Goal: Task Accomplishment & Management: Manage account settings

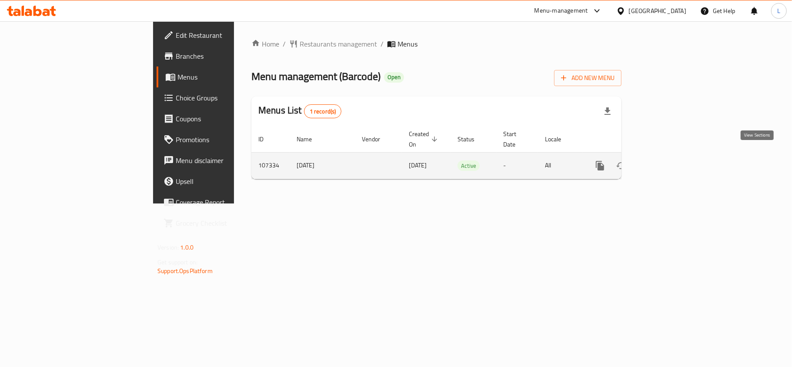
click at [673, 158] on link "enhanced table" at bounding box center [663, 165] width 21 height 21
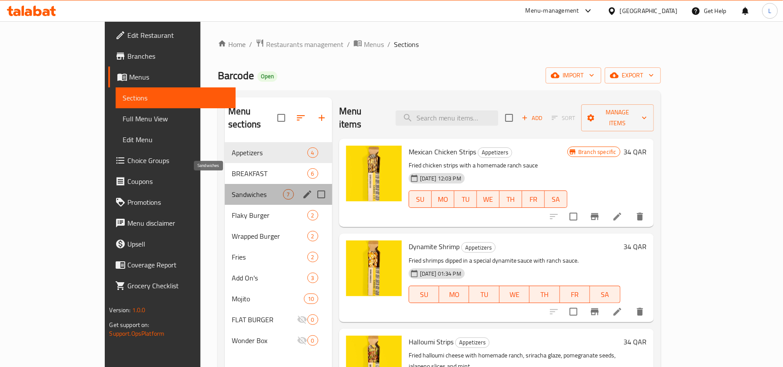
click at [232, 189] on span "Sandwiches" at bounding box center [257, 194] width 51 height 10
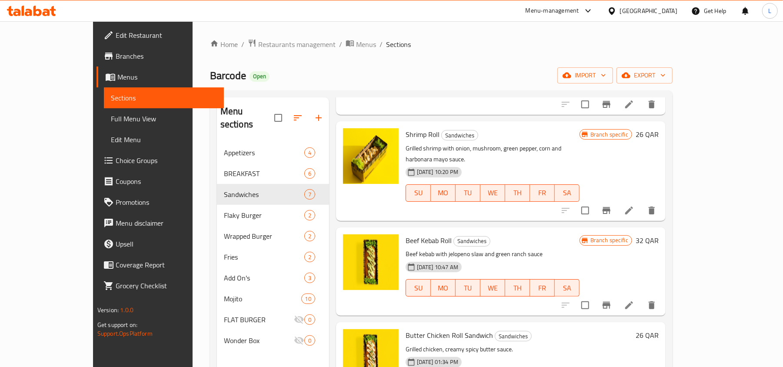
scroll to position [290, 0]
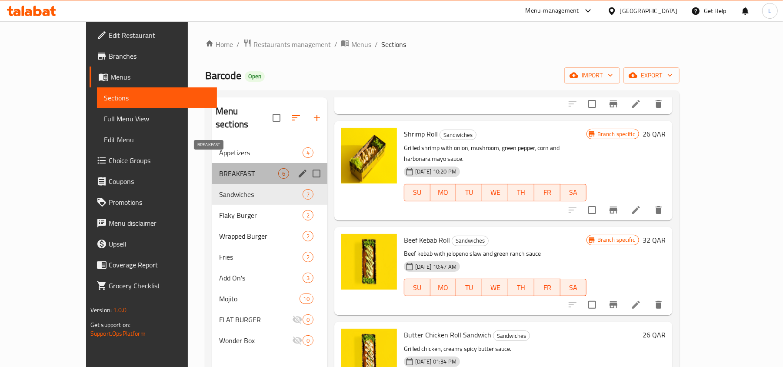
click at [225, 168] on span "BREAKFAST" at bounding box center [248, 173] width 59 height 10
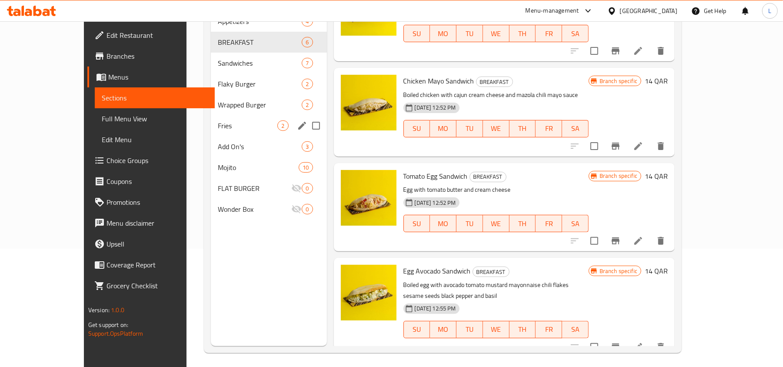
scroll to position [122, 0]
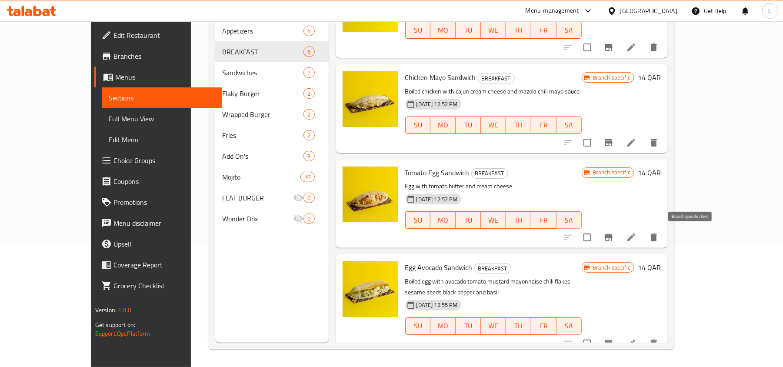
click at [613, 240] on icon "Branch-specific-item" at bounding box center [609, 237] width 8 height 7
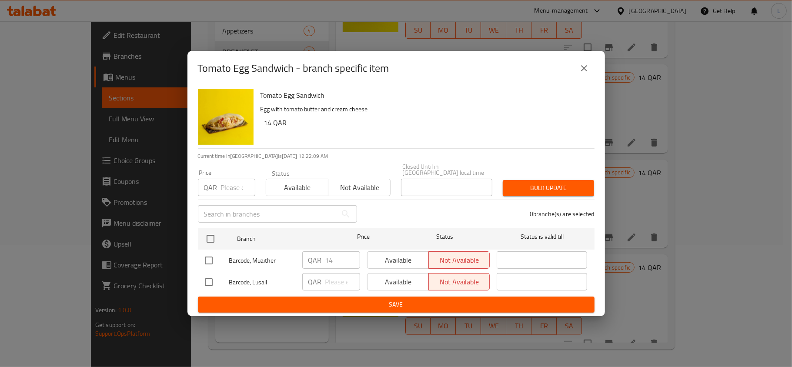
click at [586, 68] on icon "close" at bounding box center [584, 68] width 6 height 6
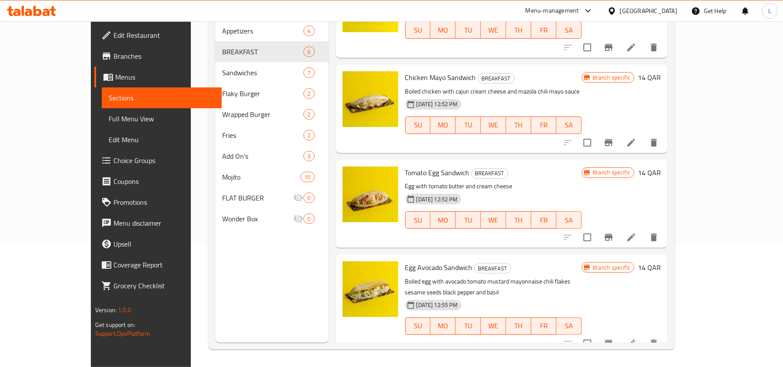
click at [644, 244] on li at bounding box center [631, 238] width 24 height 16
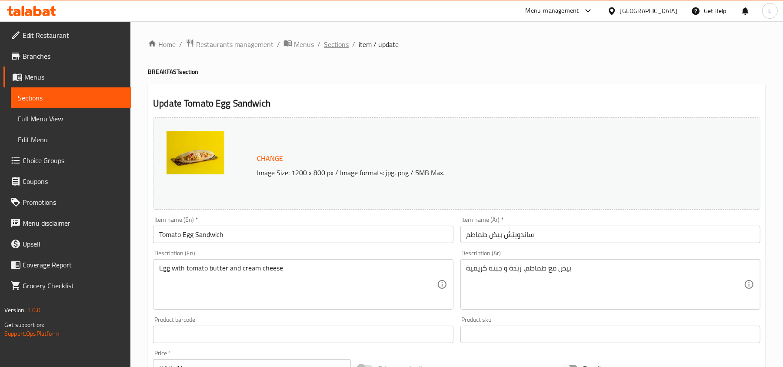
click at [331, 44] on span "Sections" at bounding box center [336, 44] width 25 height 10
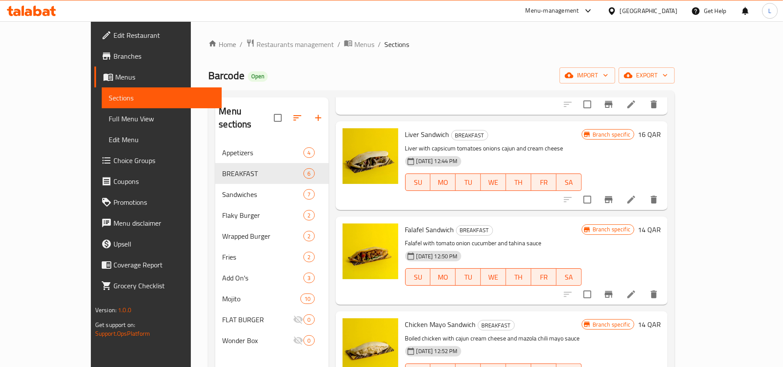
scroll to position [116, 0]
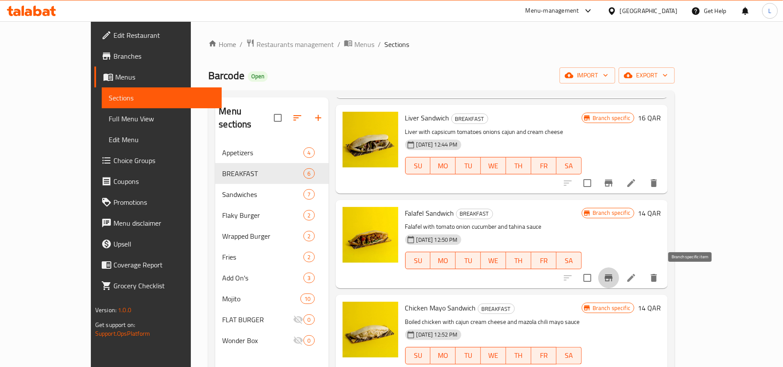
click at [613, 277] on icon "Branch-specific-item" at bounding box center [609, 278] width 8 height 7
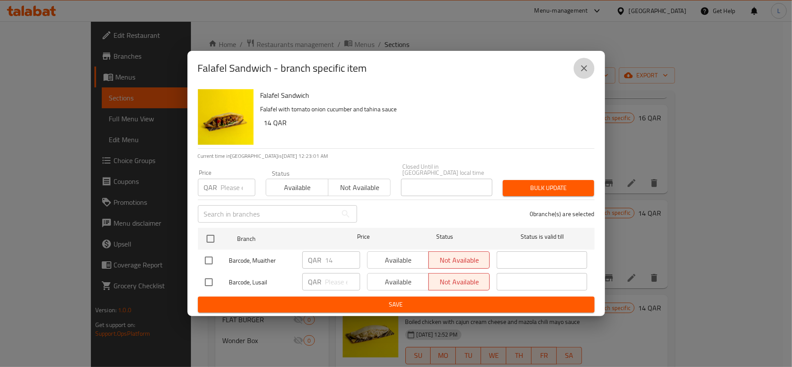
click at [582, 67] on icon "close" at bounding box center [584, 68] width 10 height 10
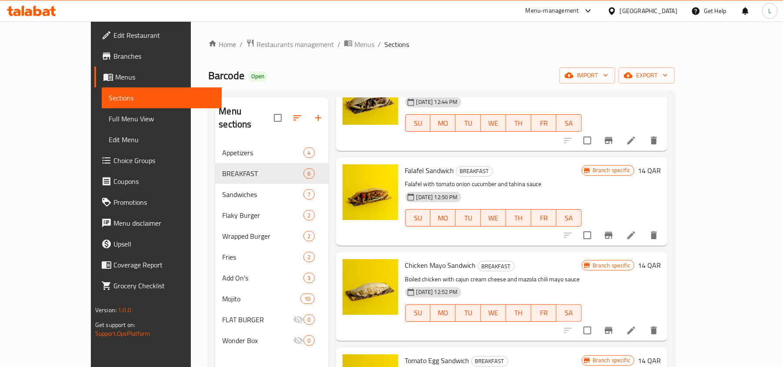
scroll to position [224, 0]
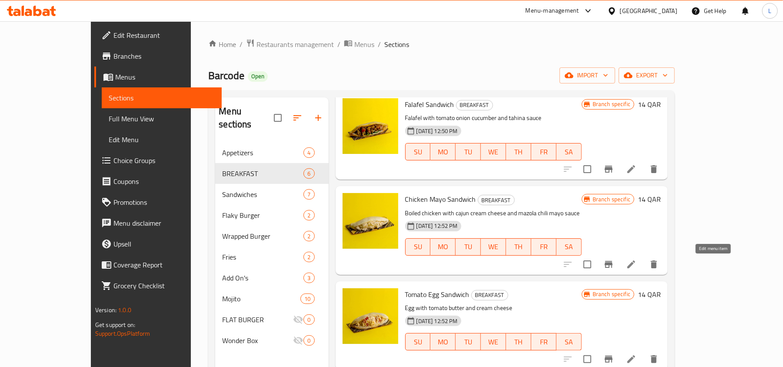
click at [637, 265] on icon at bounding box center [631, 264] width 10 height 10
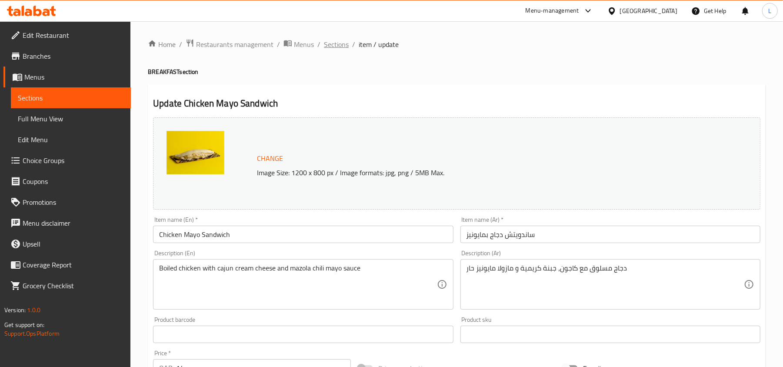
click at [343, 44] on span "Sections" at bounding box center [336, 44] width 25 height 10
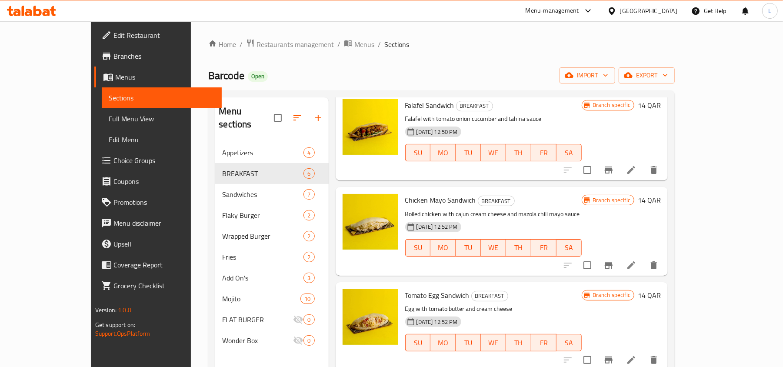
scroll to position [224, 0]
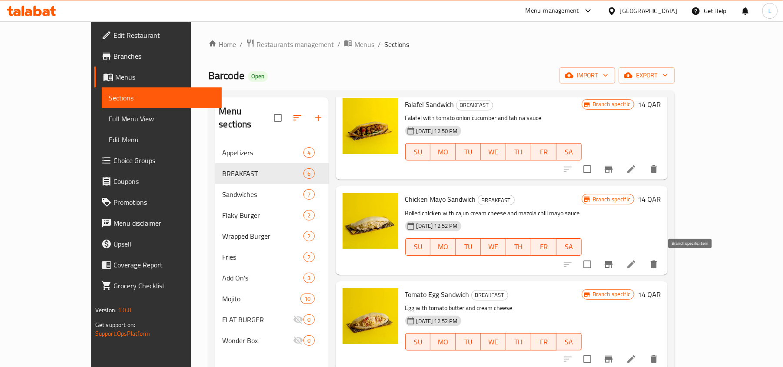
click at [614, 262] on icon "Branch-specific-item" at bounding box center [609, 264] width 10 height 10
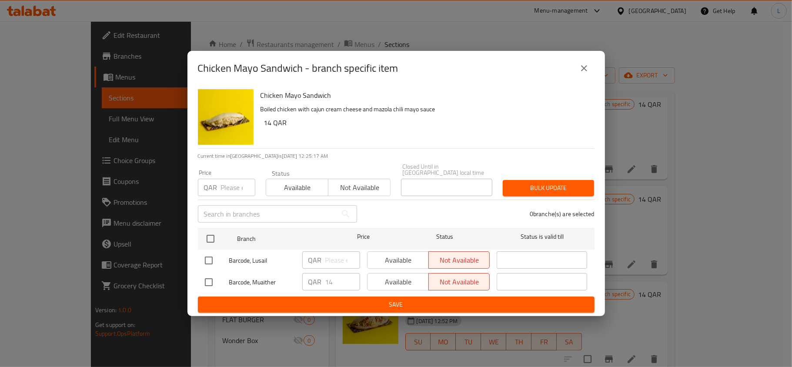
click at [586, 70] on icon "close" at bounding box center [584, 68] width 6 height 6
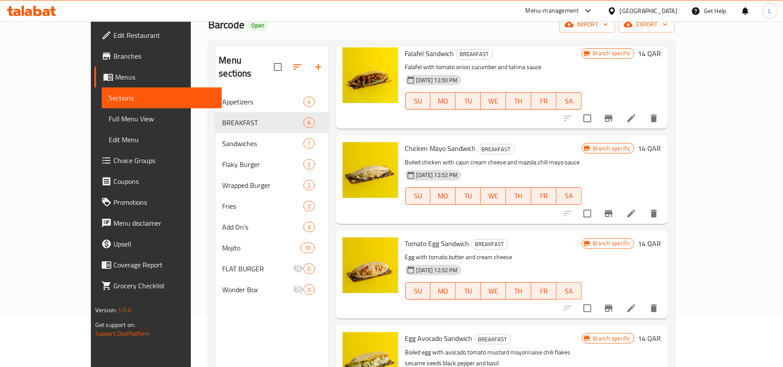
scroll to position [122, 0]
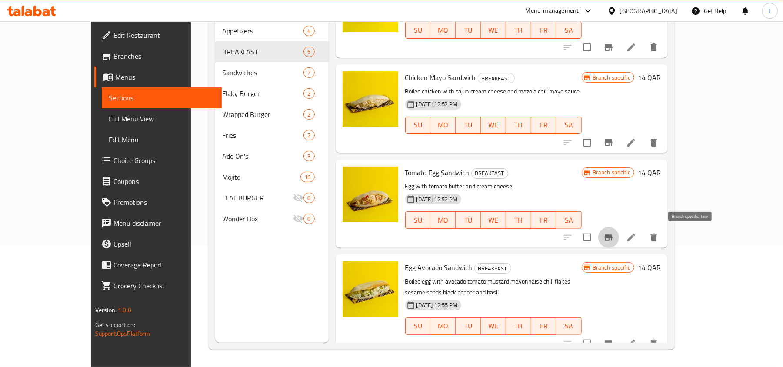
click at [613, 234] on icon "Branch-specific-item" at bounding box center [609, 237] width 8 height 7
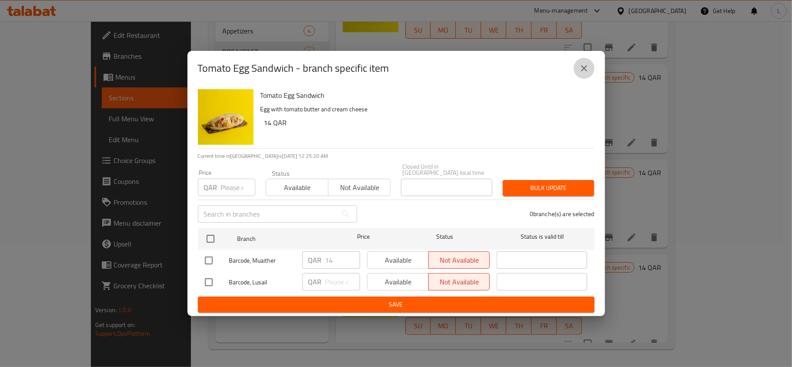
click at [591, 73] on button "close" at bounding box center [584, 68] width 21 height 21
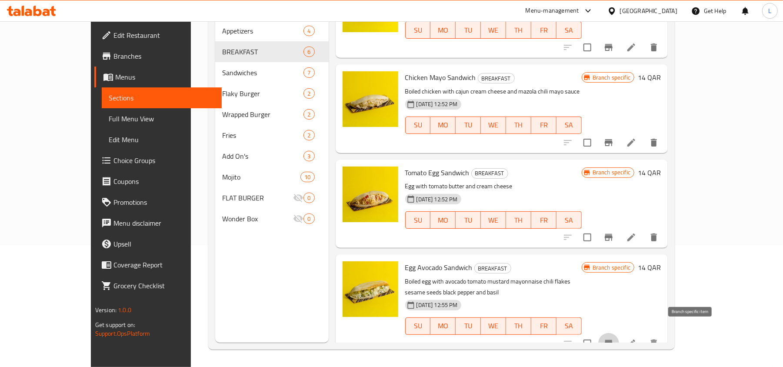
click at [614, 338] on icon "Branch-specific-item" at bounding box center [609, 343] width 10 height 10
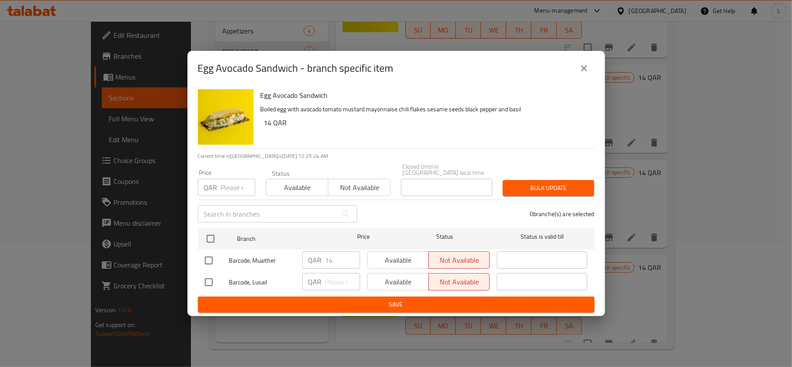
click at [586, 70] on icon "close" at bounding box center [584, 68] width 10 height 10
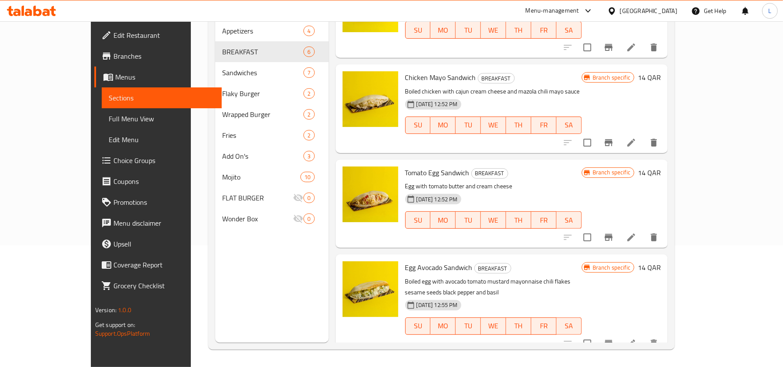
click at [637, 338] on icon at bounding box center [631, 343] width 10 height 10
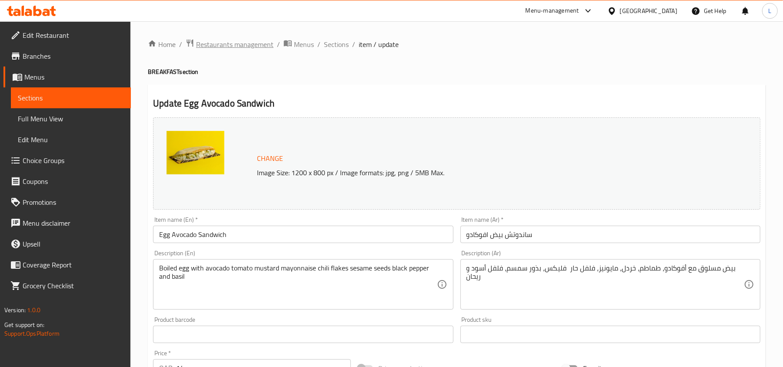
click at [242, 42] on span "Restaurants management" at bounding box center [234, 44] width 77 height 10
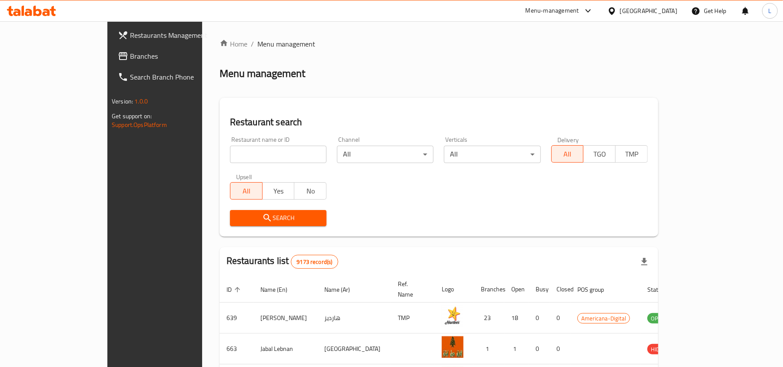
click at [663, 16] on div "Qatar" at bounding box center [648, 11] width 57 height 10
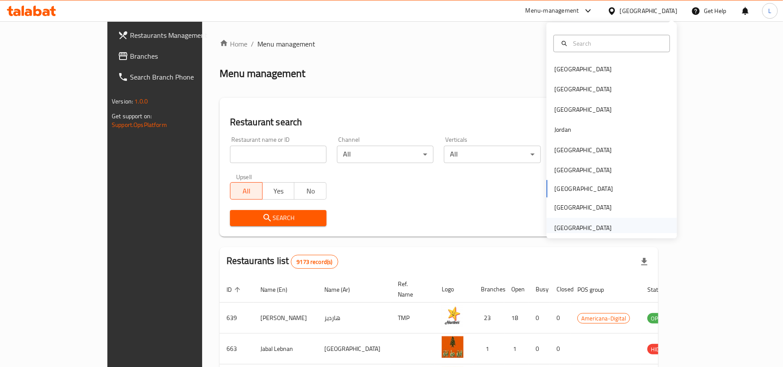
click at [593, 227] on div "[GEOGRAPHIC_DATA]" at bounding box center [583, 228] width 57 height 10
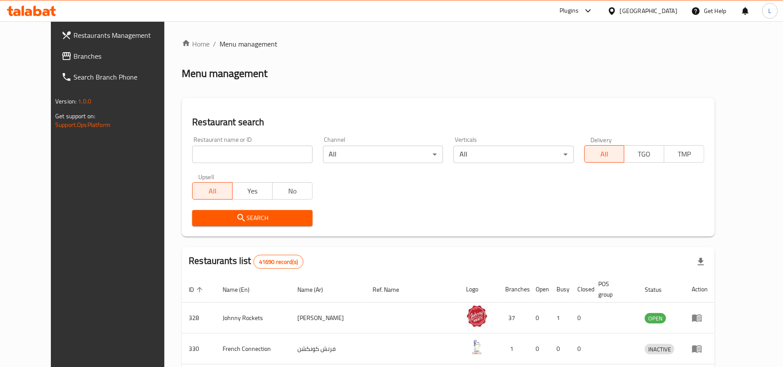
click at [212, 157] on input "search" at bounding box center [252, 154] width 120 height 17
click button "Search" at bounding box center [252, 218] width 120 height 16
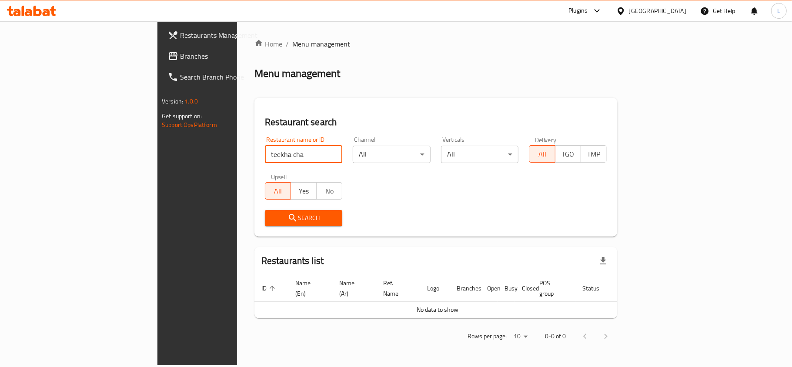
drag, startPoint x: 216, startPoint y: 156, endPoint x: 0, endPoint y: 205, distance: 221.4
click at [157, 204] on div "Restaurants Management Branches Search Branch Phone Version: 1.0.0 Get support …" at bounding box center [395, 193] width 477 height 344
paste input "20966"
type input "20966"
click at [157, 205] on div "Restaurants Management Branches Search Branch Phone Version: 1.0.0 Get support …" at bounding box center [223, 204] width 132 height 367
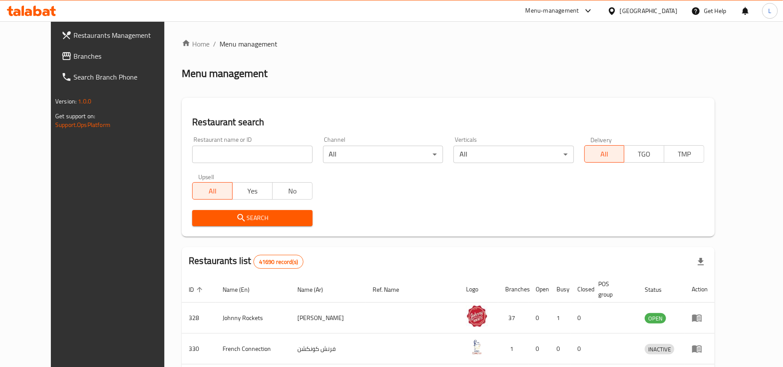
click at [217, 148] on input "search" at bounding box center [252, 154] width 120 height 17
paste input "20966"
type input "20966"
click button "Search" at bounding box center [252, 218] width 120 height 16
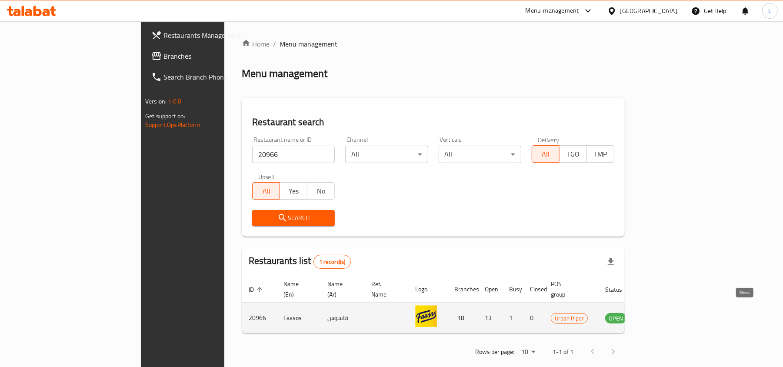
click at [660, 317] on icon "enhanced table" at bounding box center [658, 318] width 3 height 3
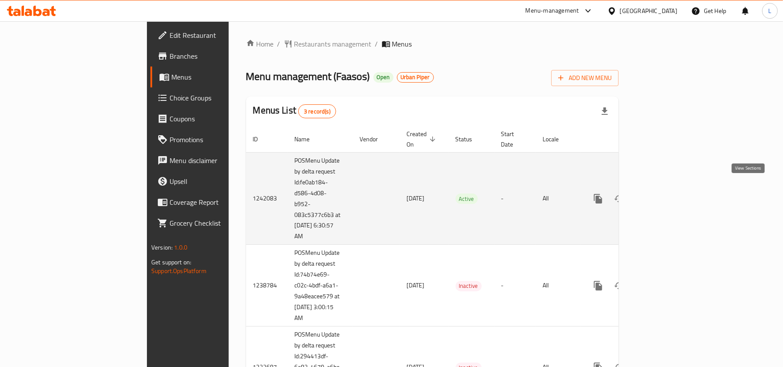
click at [665, 195] on icon "enhanced table" at bounding box center [661, 199] width 8 height 8
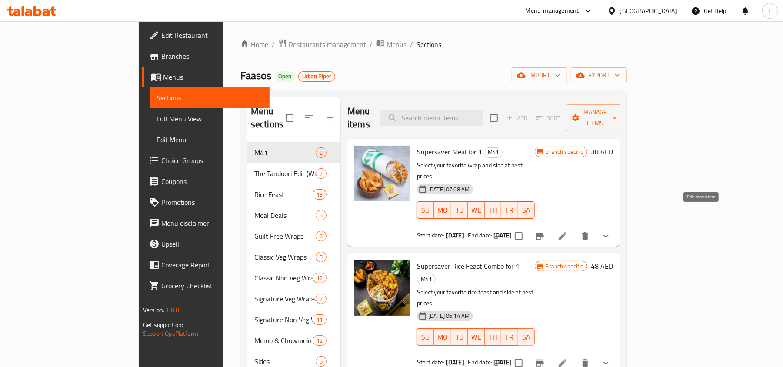
click at [568, 231] on icon at bounding box center [563, 236] width 10 height 10
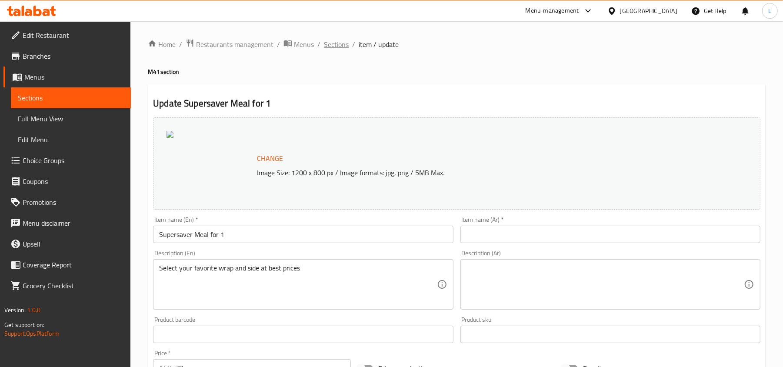
click at [343, 45] on span "Sections" at bounding box center [336, 44] width 25 height 10
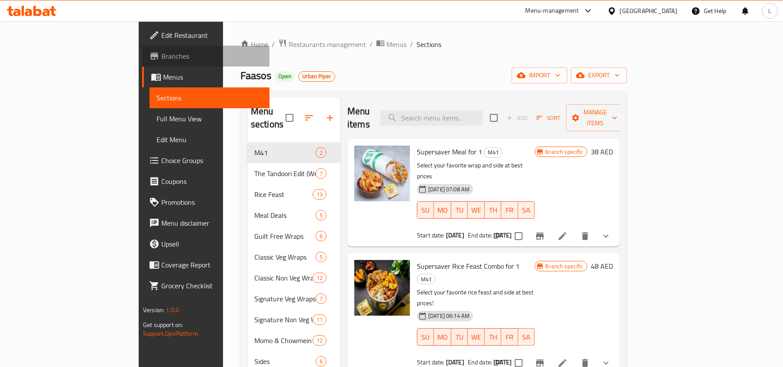
click at [161, 57] on span "Branches" at bounding box center [211, 56] width 101 height 10
